Goal: Transaction & Acquisition: Purchase product/service

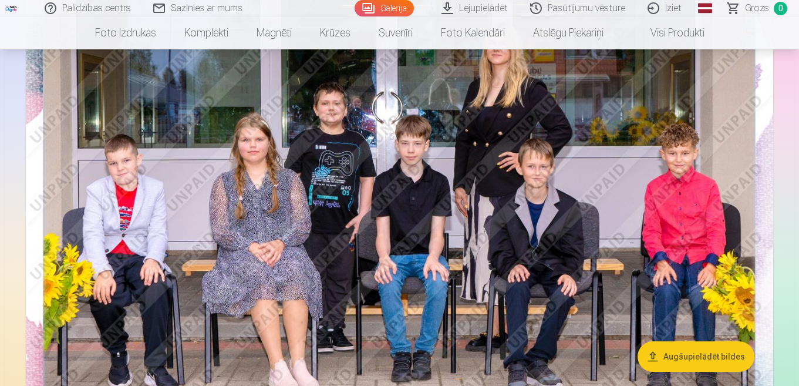
scroll to position [235, 0]
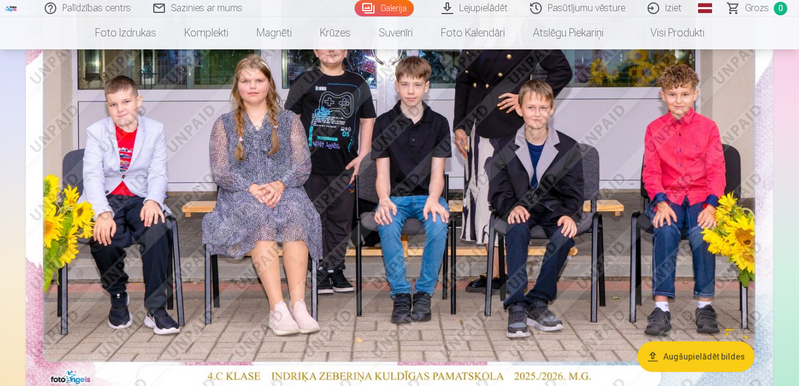
click at [545, 168] on img at bounding box center [399, 143] width 747 height 498
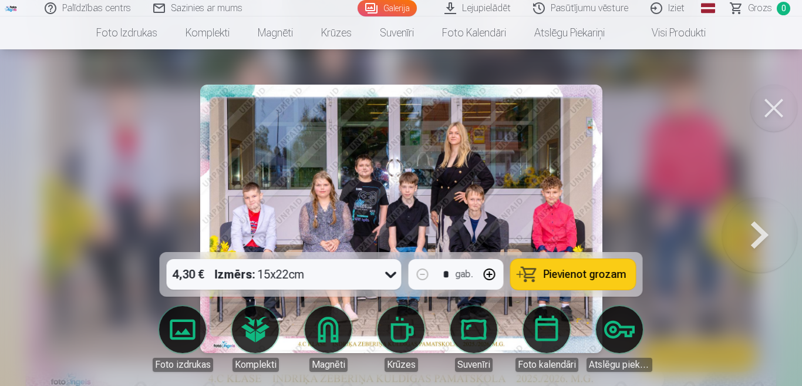
click at [617, 270] on span "Pievienot grozam" at bounding box center [585, 274] width 83 height 11
click at [757, 239] on button at bounding box center [759, 218] width 75 height 43
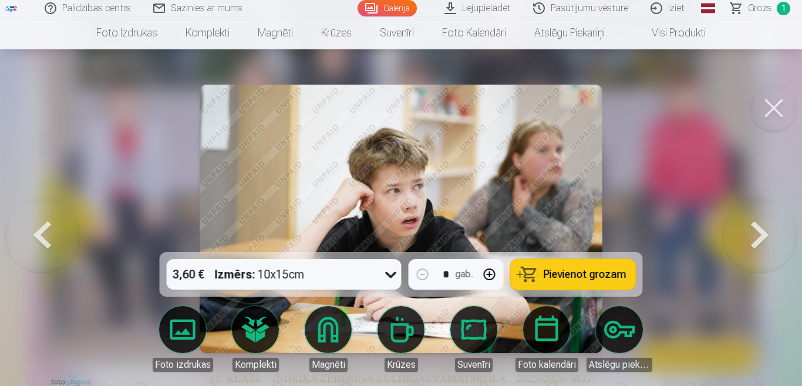
click at [757, 239] on button at bounding box center [759, 218] width 75 height 43
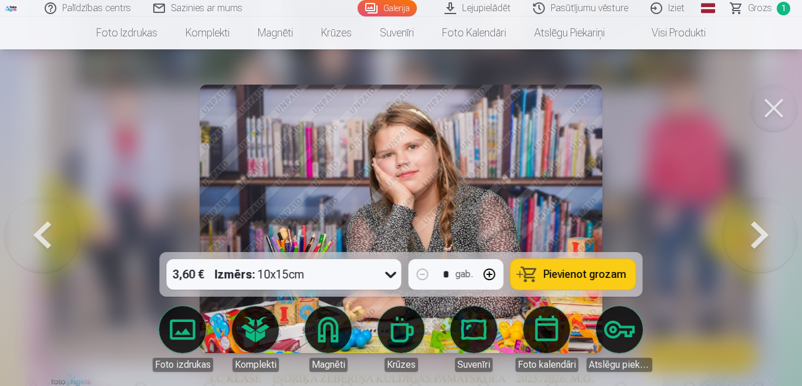
click at [757, 239] on button at bounding box center [759, 218] width 75 height 43
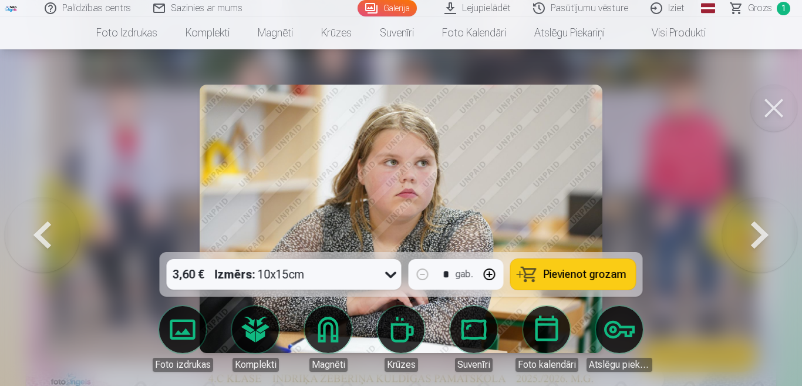
click at [757, 239] on button at bounding box center [759, 218] width 75 height 43
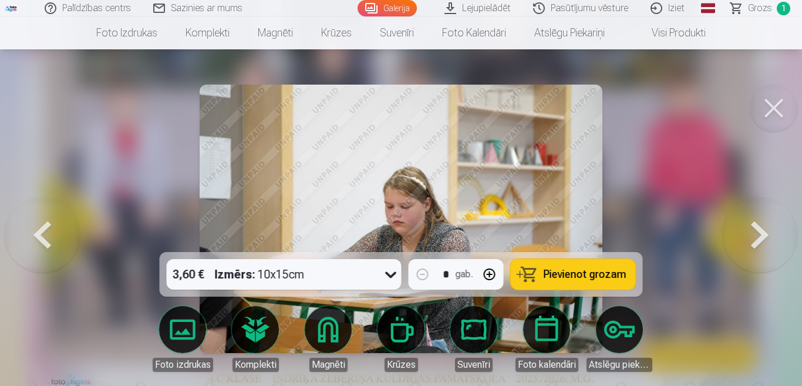
click at [757, 239] on button at bounding box center [759, 218] width 75 height 43
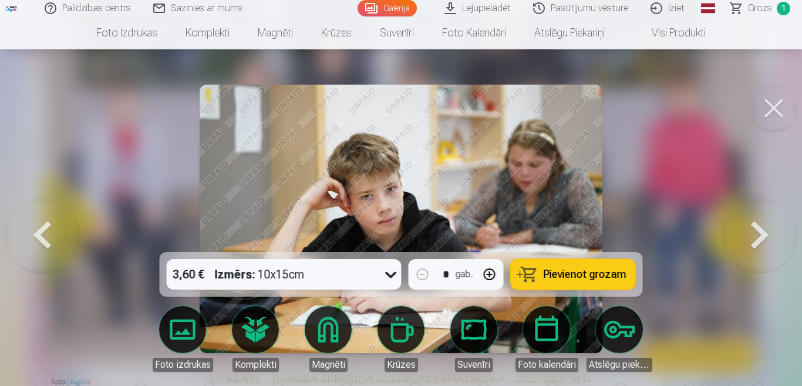
click at [757, 239] on button at bounding box center [759, 218] width 75 height 43
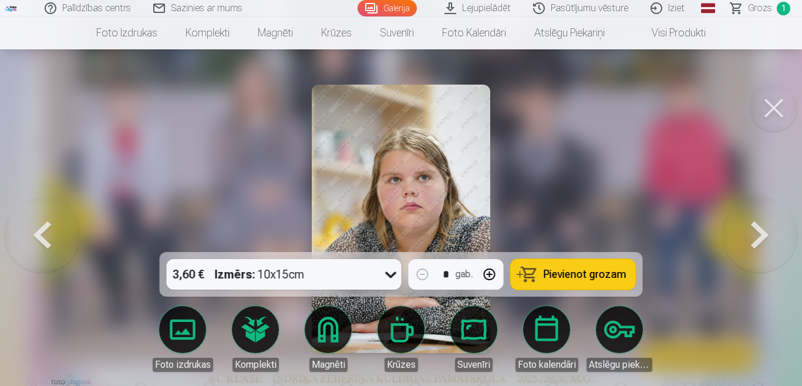
click at [757, 239] on button at bounding box center [759, 218] width 75 height 43
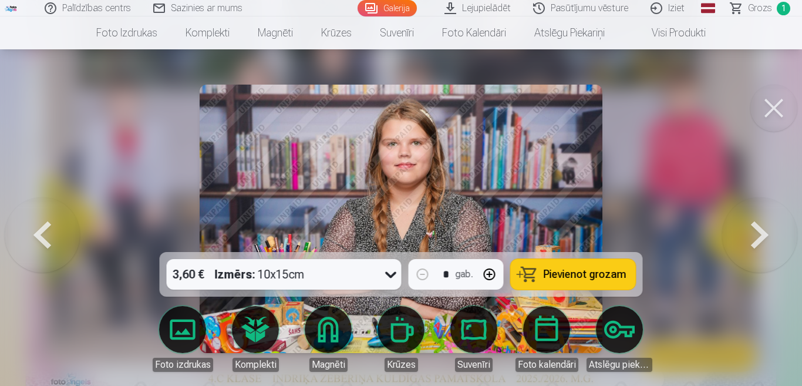
click at [575, 277] on span "Pievienot grozam" at bounding box center [585, 274] width 83 height 11
click at [765, 231] on button at bounding box center [759, 218] width 75 height 43
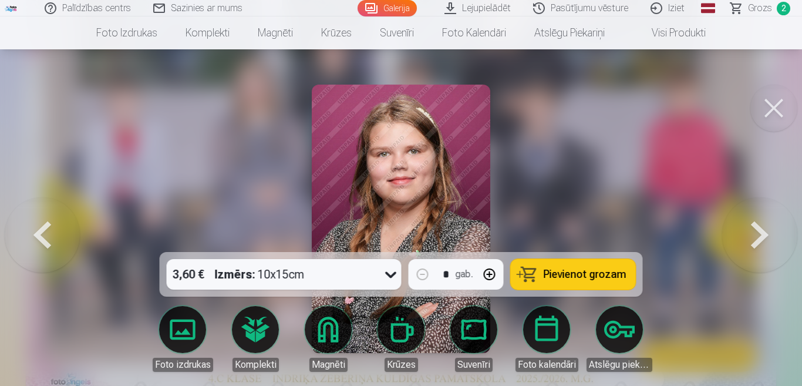
click at [765, 231] on button at bounding box center [759, 218] width 75 height 43
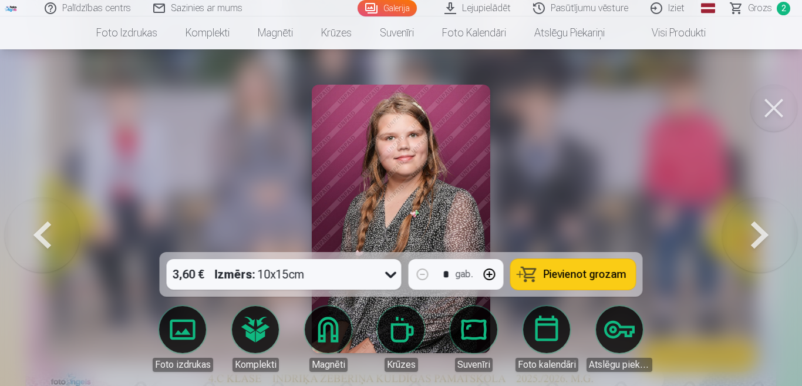
click at [588, 269] on span "Pievienot grozam" at bounding box center [585, 274] width 83 height 11
click at [767, 238] on button at bounding box center [759, 218] width 75 height 43
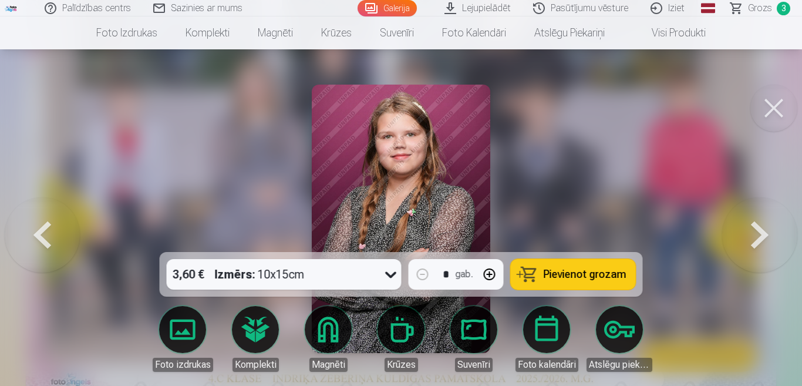
click at [767, 238] on button at bounding box center [759, 218] width 75 height 43
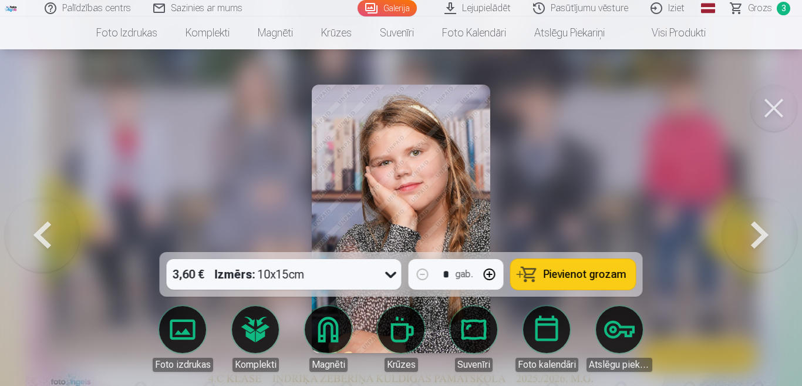
click at [579, 266] on button "Pievienot grozam" at bounding box center [573, 274] width 125 height 31
click at [749, 232] on button at bounding box center [759, 218] width 75 height 43
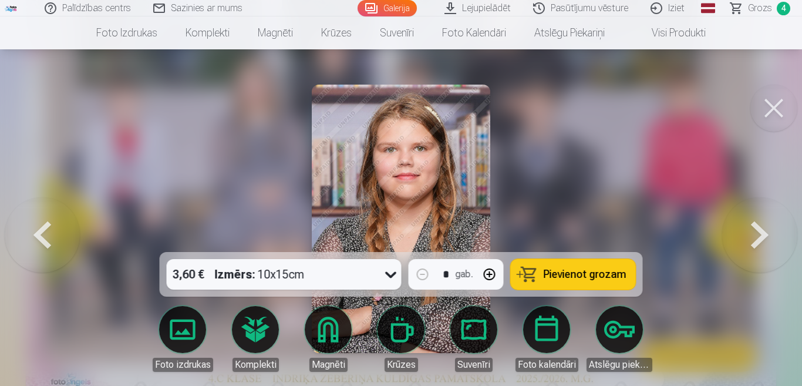
click at [546, 272] on span "Pievienot grozam" at bounding box center [585, 274] width 83 height 11
click at [766, 232] on button at bounding box center [759, 218] width 75 height 43
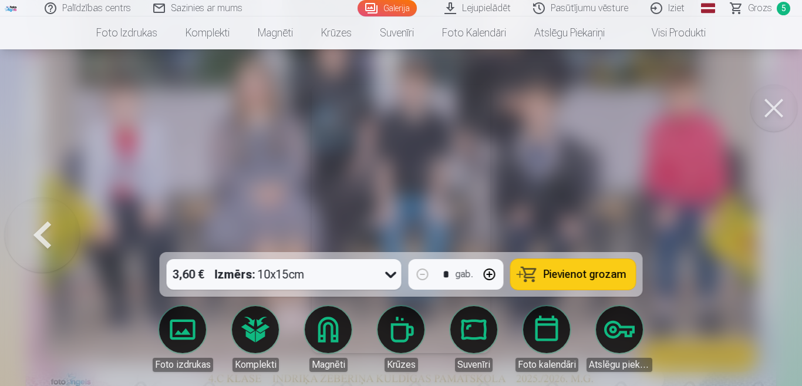
click at [766, 232] on div at bounding box center [401, 193] width 802 height 386
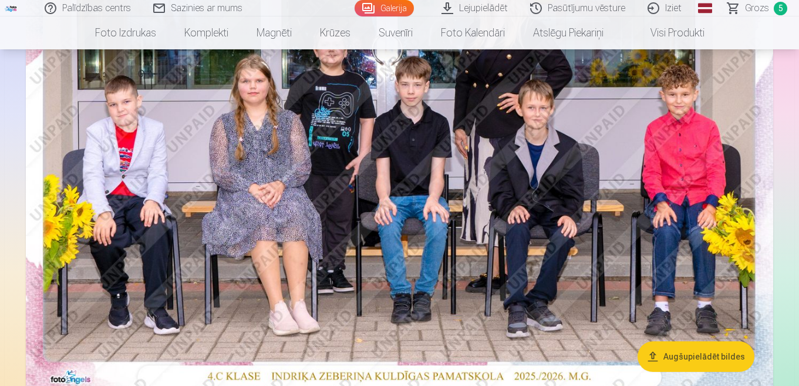
click at [758, 11] on span "Grozs" at bounding box center [757, 8] width 24 height 14
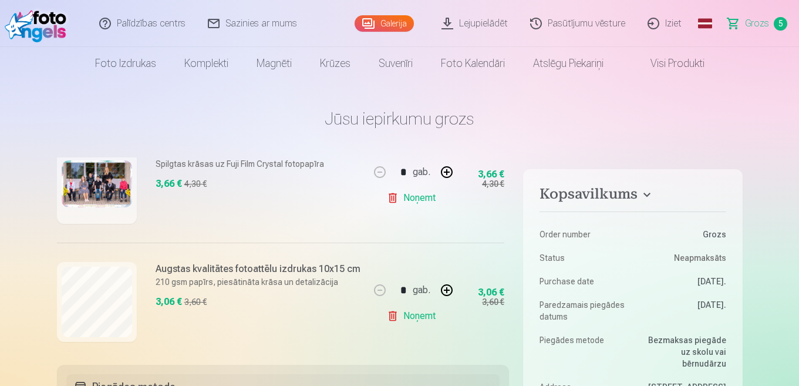
drag, startPoint x: 508, startPoint y: 229, endPoint x: 508, endPoint y: 204, distance: 25.3
click at [508, 204] on div "Ja pievienosiet grozam papildus preces uz 13,10 € , tad saņemsiet dāvanā visas …" at bounding box center [283, 253] width 453 height 193
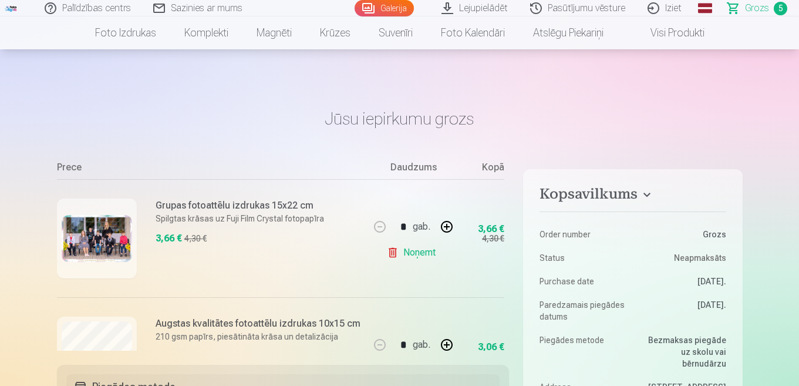
scroll to position [294, 0]
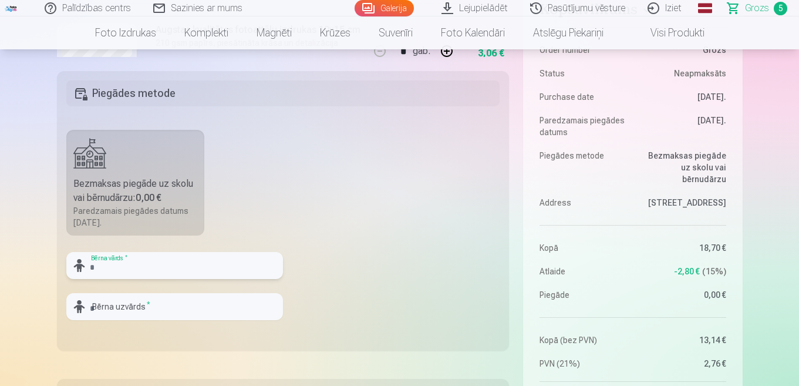
click at [152, 273] on input "text" at bounding box center [174, 265] width 217 height 27
type input "****"
click at [149, 307] on input "text" at bounding box center [174, 306] width 217 height 27
type input "*********"
click at [316, 331] on fieldset "Piegādes metode Bezmaksas piegāde uz skolu vai bērnudārzu : 0,00 € Paredzamais …" at bounding box center [283, 210] width 453 height 279
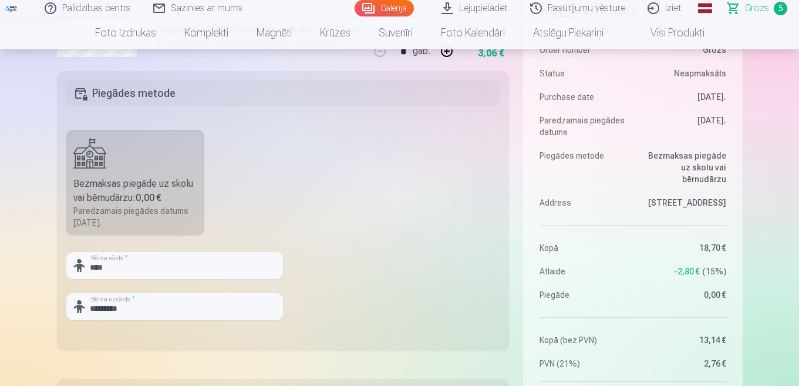
scroll to position [470, 0]
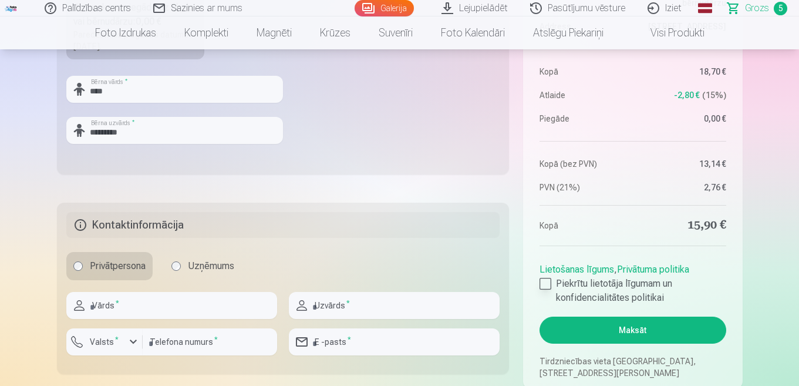
click at [546, 282] on div at bounding box center [546, 284] width 12 height 12
click at [173, 295] on input "text" at bounding box center [171, 305] width 211 height 27
type input "****"
type input "*****"
type input "********"
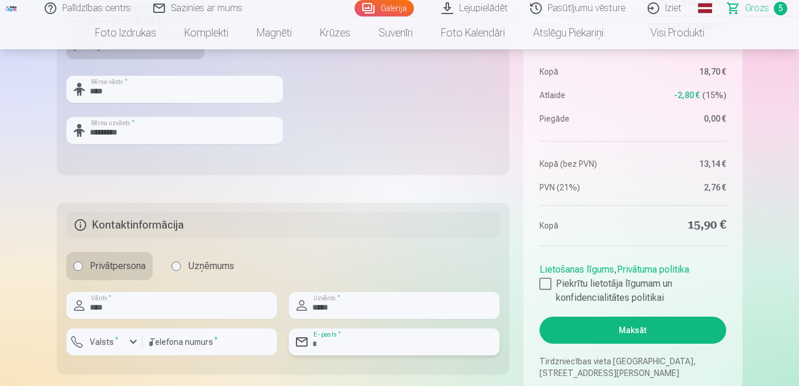
type input "**********"
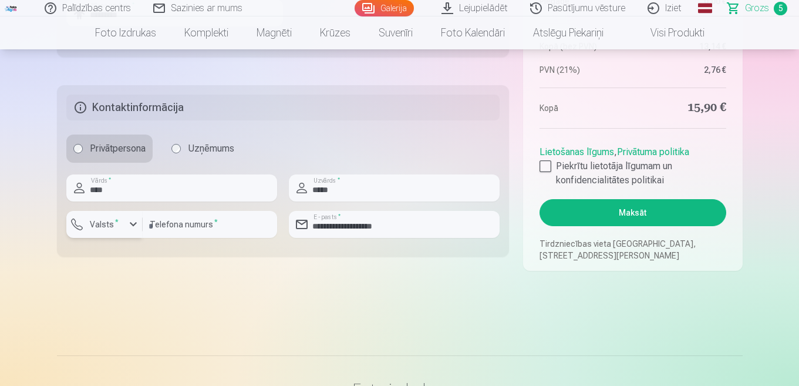
click at [115, 227] on label "Valsts *" at bounding box center [104, 224] width 38 height 12
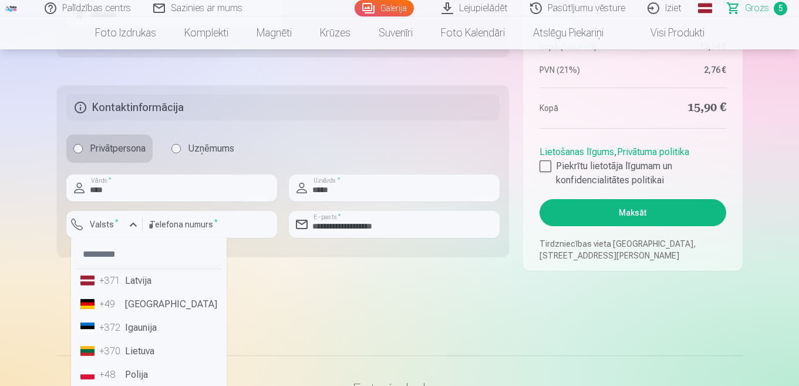
click at [134, 283] on li "+371 Latvija" at bounding box center [149, 280] width 146 height 23
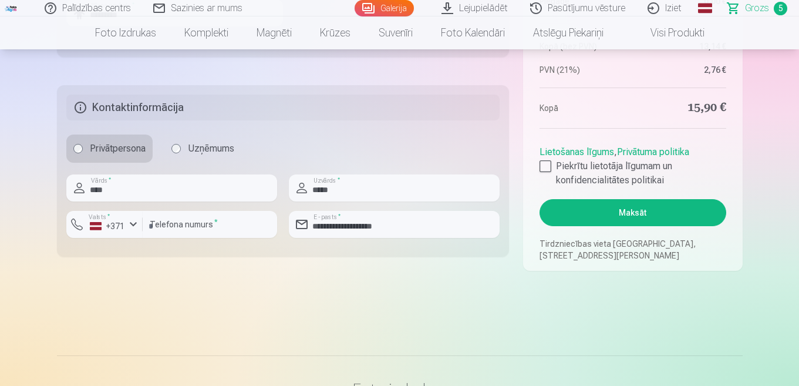
click at [620, 222] on button "Maksāt" at bounding box center [633, 212] width 186 height 27
